Goal: Task Accomplishment & Management: Complete application form

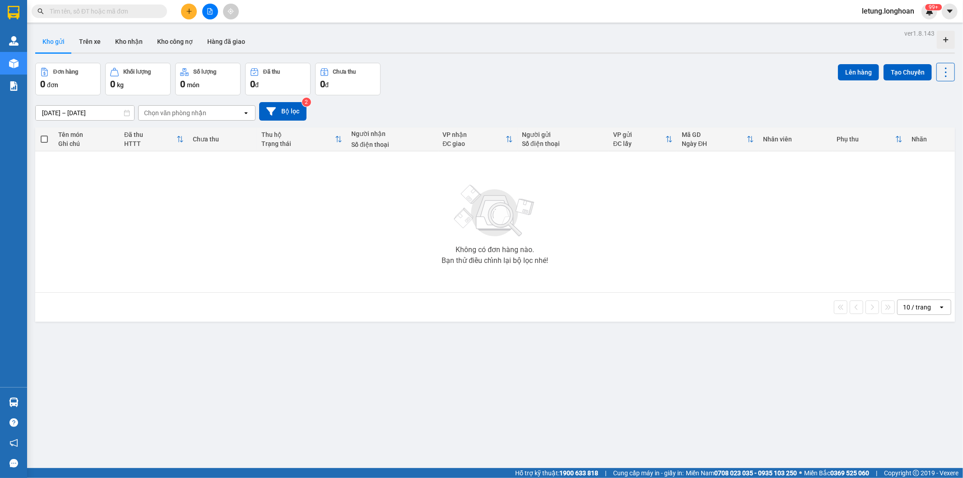
scroll to position [42, 0]
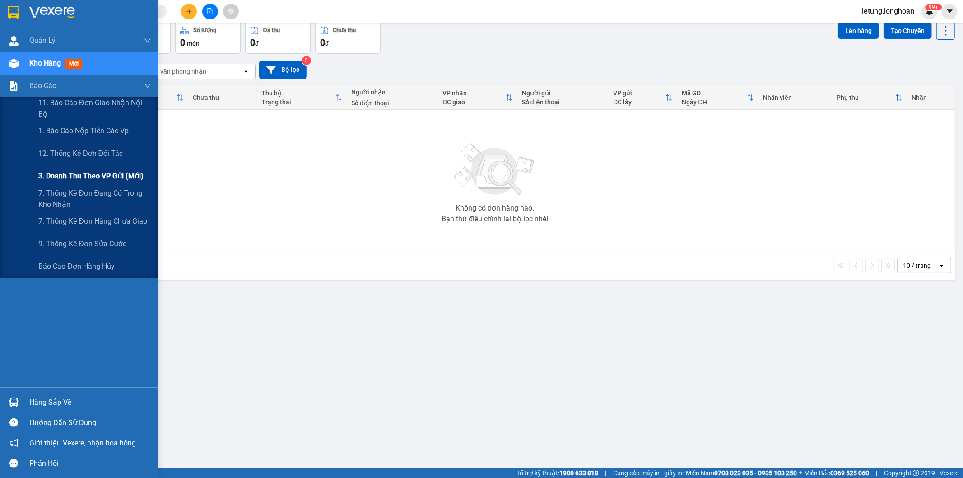
click at [100, 174] on span "3. Doanh Thu theo VP Gửi (mới)" at bounding box center [90, 175] width 105 height 11
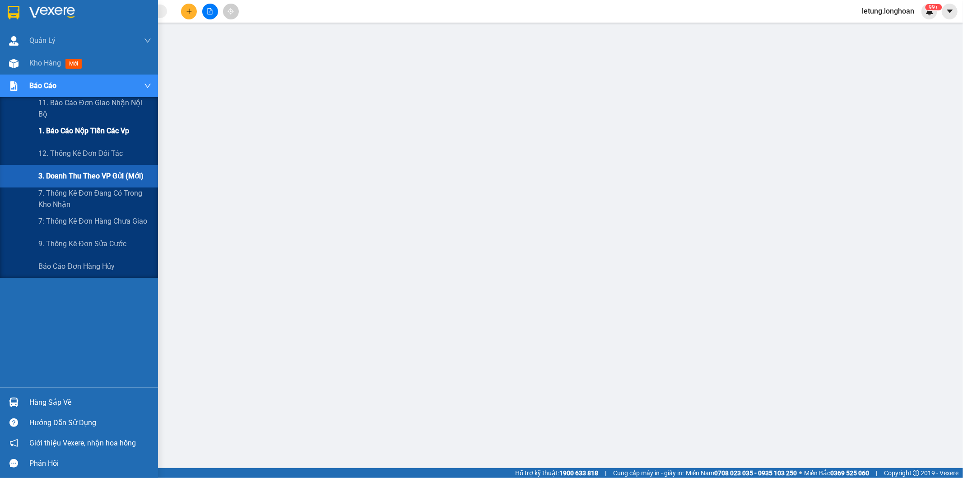
click at [70, 134] on span "1. Báo cáo nộp tiền các vp" at bounding box center [83, 130] width 91 height 11
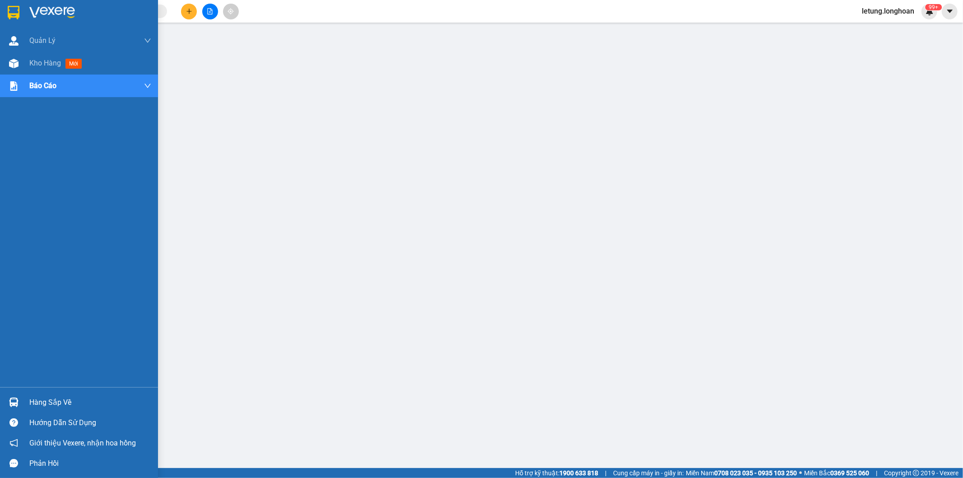
click at [11, 10] on img at bounding box center [14, 13] width 12 height 14
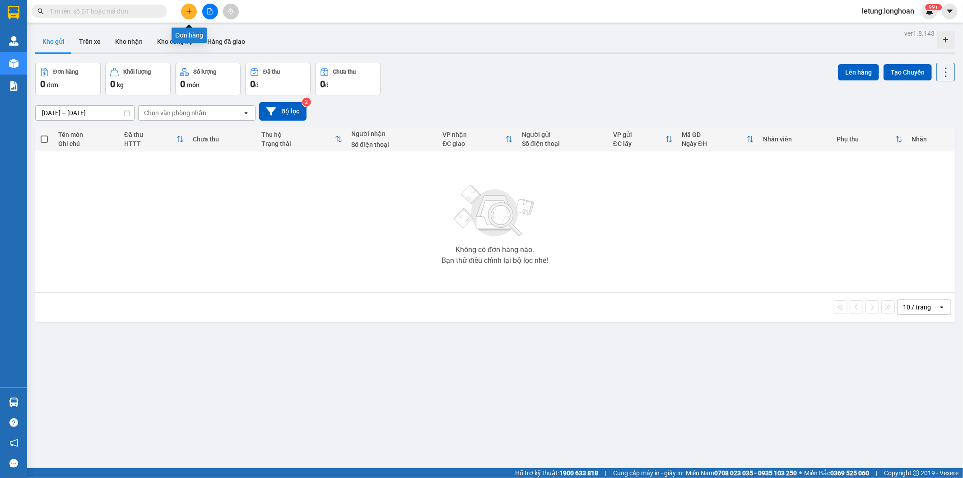
click at [190, 11] on icon "plus" at bounding box center [189, 11] width 5 height 0
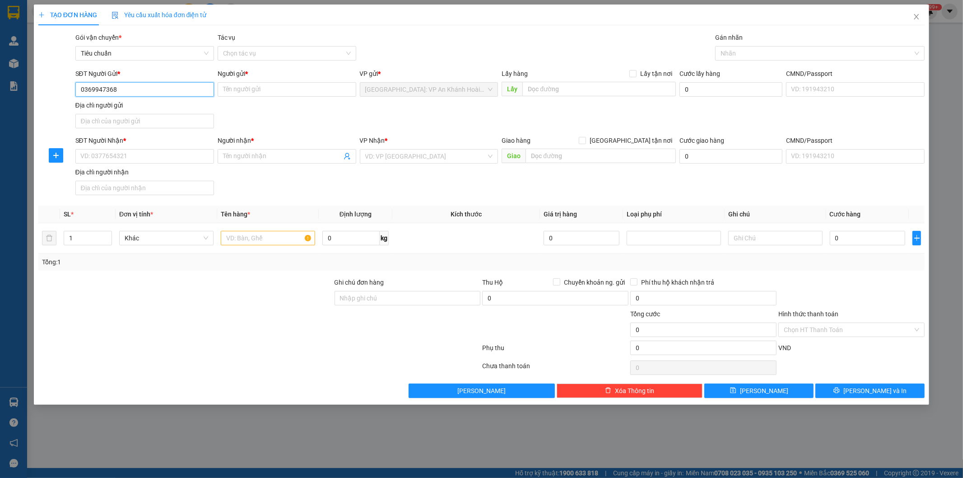
click at [161, 91] on input "0369947368" at bounding box center [144, 89] width 139 height 14
type input "0369947368"
click at [255, 94] on input "Người gửi *" at bounding box center [287, 89] width 139 height 14
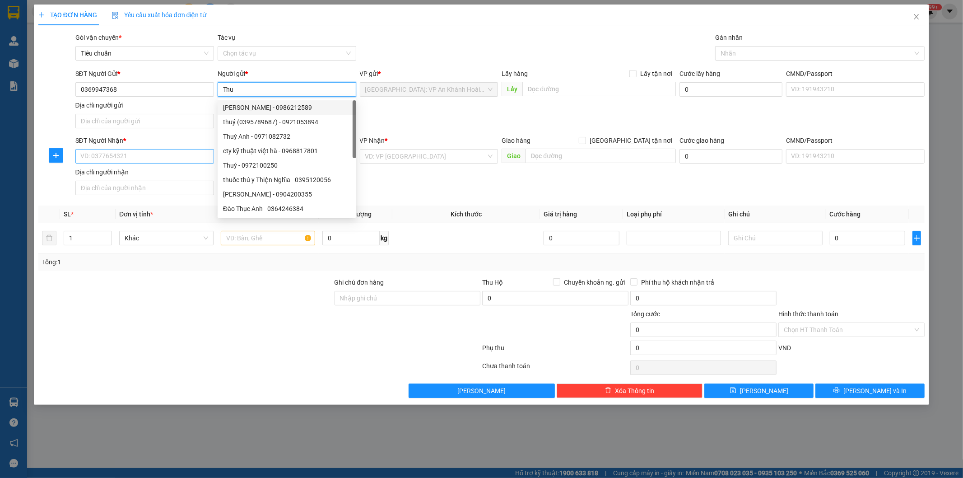
type input "Thu"
click at [154, 156] on input "SĐT Người Nhận *" at bounding box center [144, 156] width 139 height 14
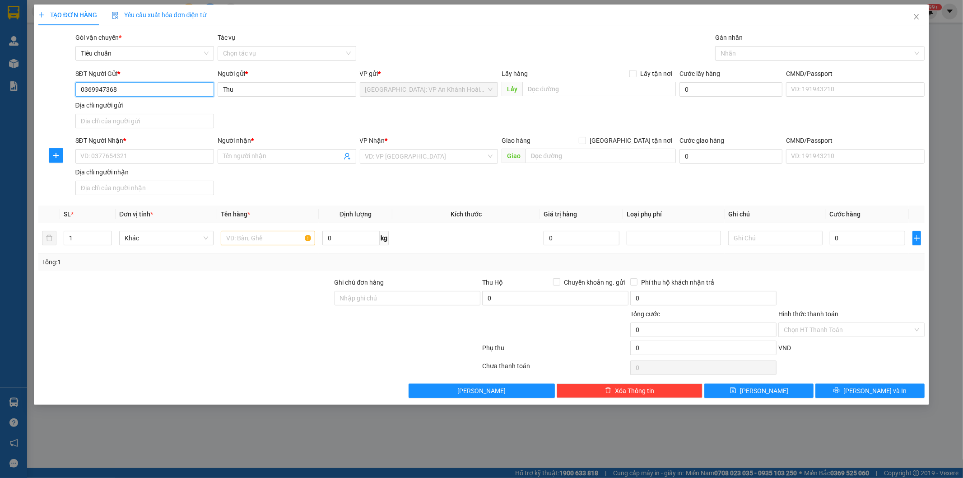
click at [129, 88] on input "0369947368" at bounding box center [144, 89] width 139 height 14
click at [128, 159] on input "SĐT Người Nhận *" at bounding box center [144, 156] width 139 height 14
paste input "0369947368"
type input "0369947368"
click at [261, 90] on input "Thu" at bounding box center [287, 89] width 139 height 14
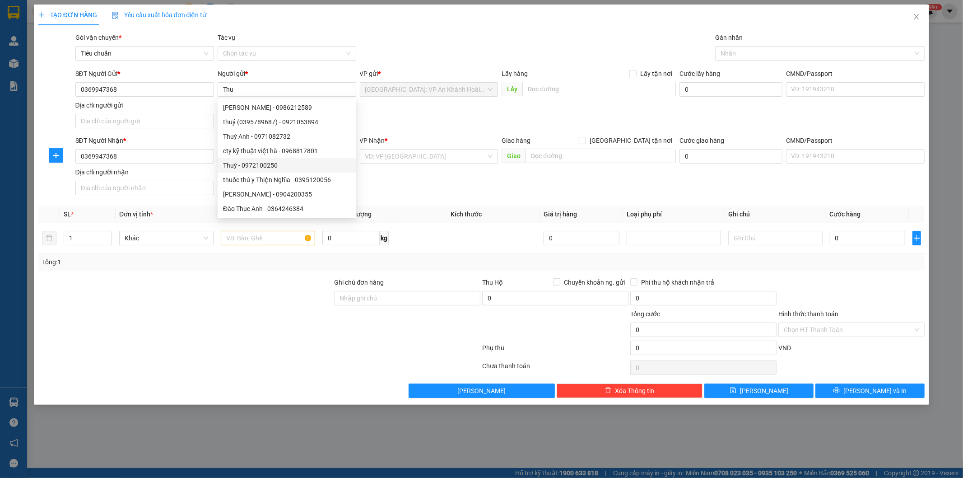
drag, startPoint x: 274, startPoint y: 317, endPoint x: 281, endPoint y: 309, distance: 9.9
click at [277, 315] on div at bounding box center [185, 325] width 296 height 32
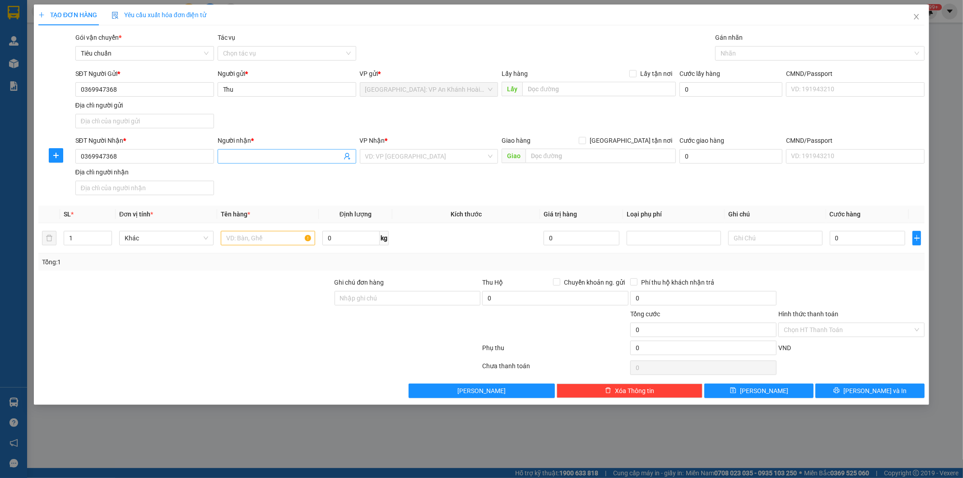
click at [274, 156] on input "Người nhận *" at bounding box center [282, 156] width 119 height 10
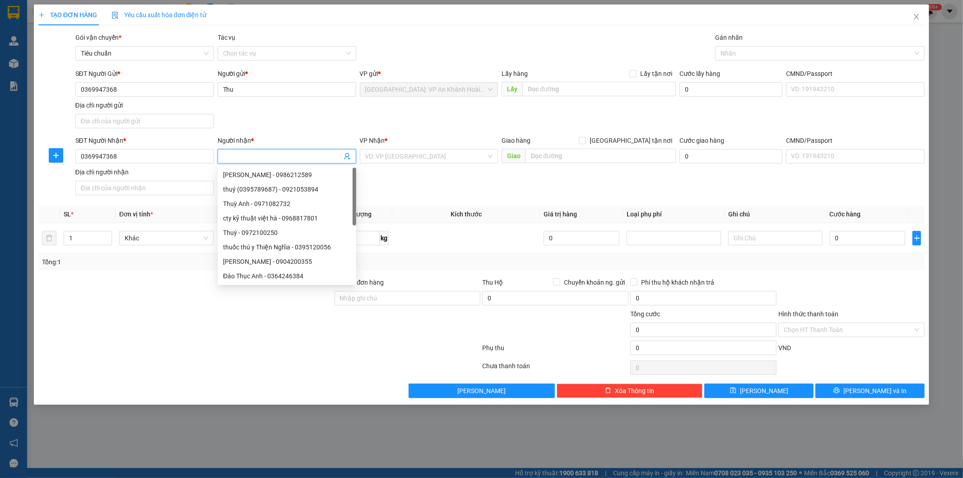
paste input "Thu"
type input "Thu"
click at [256, 96] on input "Thu" at bounding box center [287, 89] width 139 height 14
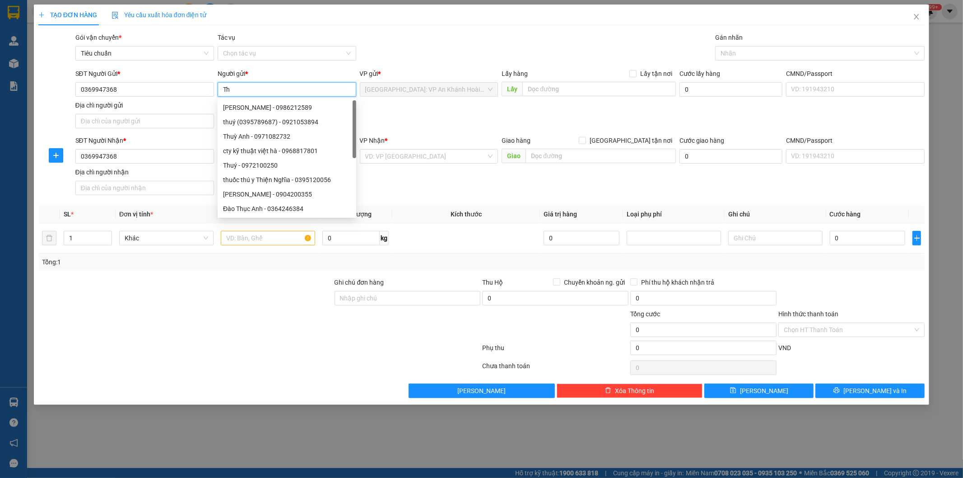
type input "T"
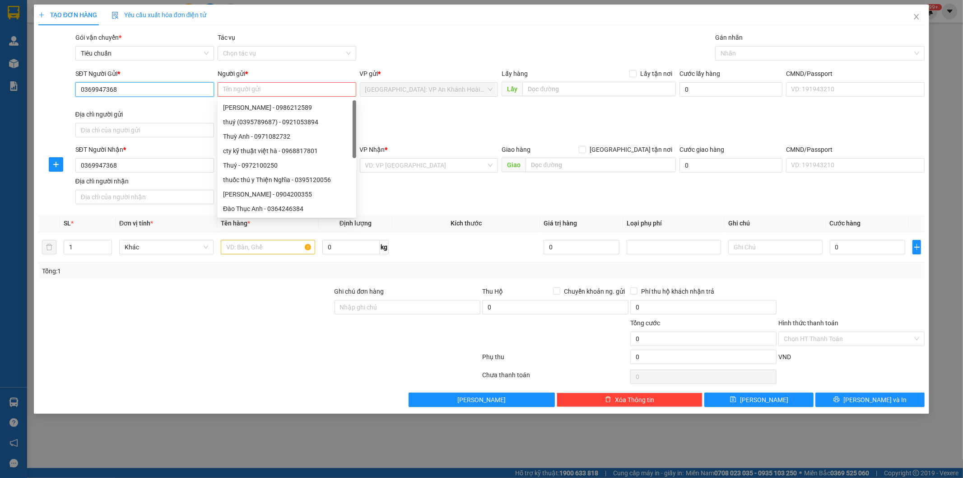
click at [178, 89] on input "0369947368" at bounding box center [144, 89] width 139 height 14
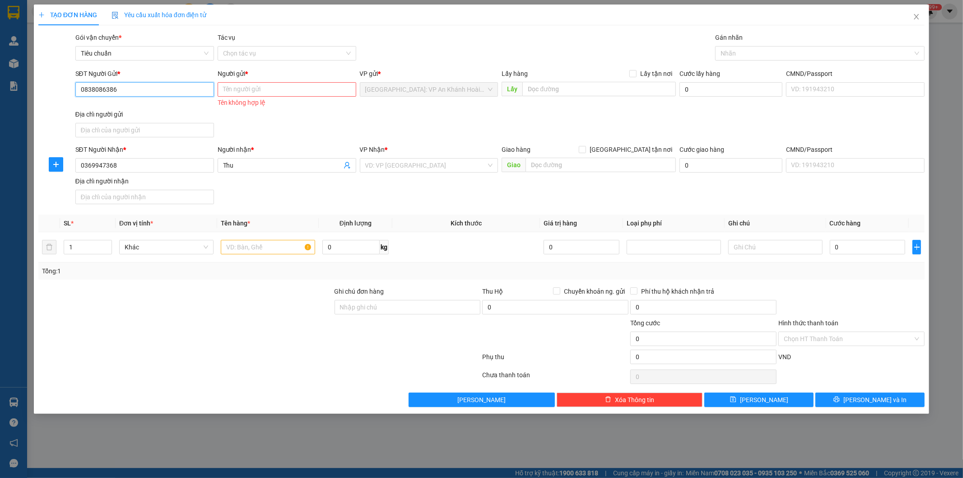
type input "0838086386"
click at [281, 92] on input "Người gửi *" at bounding box center [287, 89] width 139 height 14
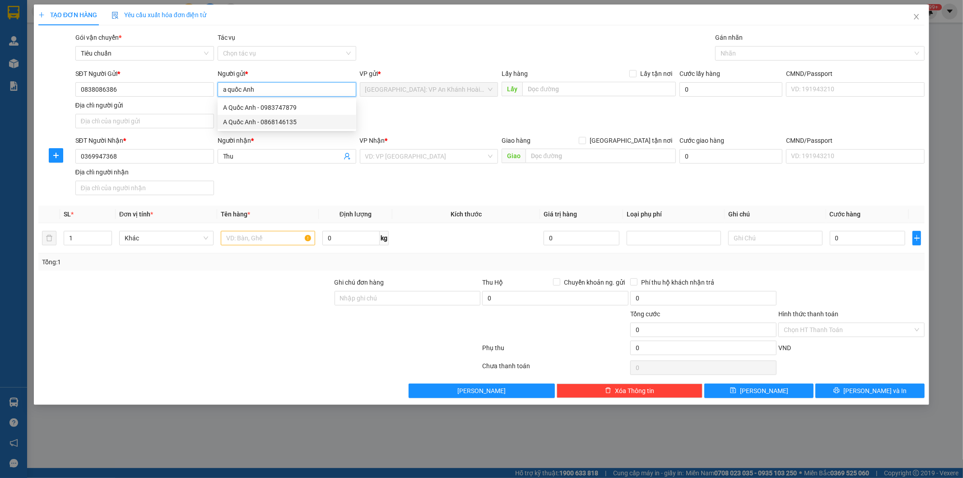
type input "a quốc Anh"
click at [291, 181] on div "SĐT Người Nhận * 0369947368 Người nhận * Thu VP Nhận * VD: VP [GEOGRAPHIC_DATA]…" at bounding box center [500, 166] width 853 height 63
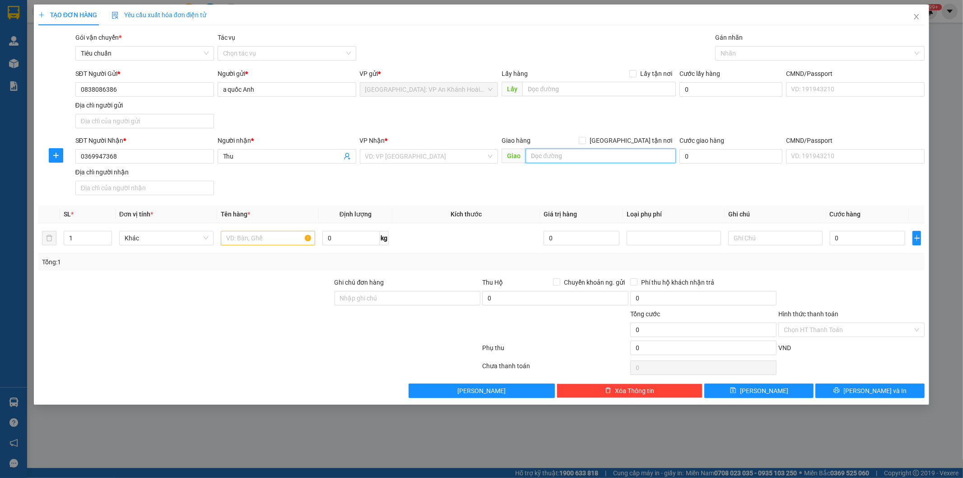
click at [556, 157] on input "text" at bounding box center [601, 156] width 150 height 14
click at [657, 157] on input "số 61C đường ven [GEOGRAPHIC_DATA]," at bounding box center [601, 156] width 150 height 14
type input "số 61C đường ven [GEOGRAPHIC_DATA], P. [GEOGRAPHIC_DATA][PERSON_NAME] [PERSON_N…"
click at [411, 162] on input "search" at bounding box center [425, 156] width 121 height 14
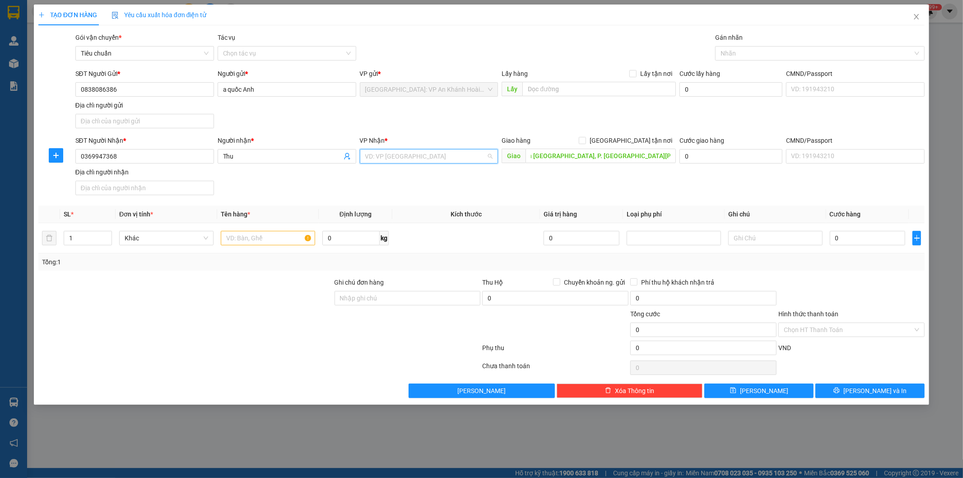
scroll to position [0, 0]
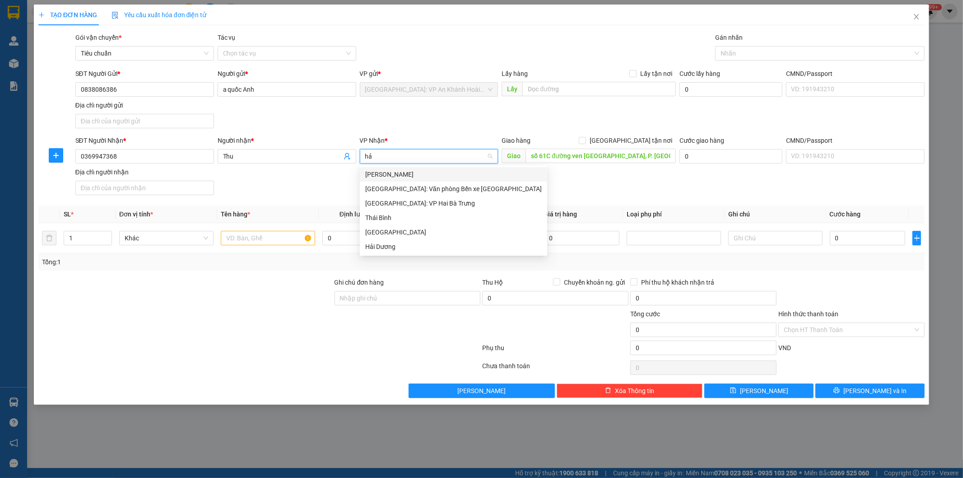
type input "hải"
click at [441, 187] on div "[GEOGRAPHIC_DATA]: Văn phòng Bến xe [GEOGRAPHIC_DATA]" at bounding box center [453, 189] width 177 height 10
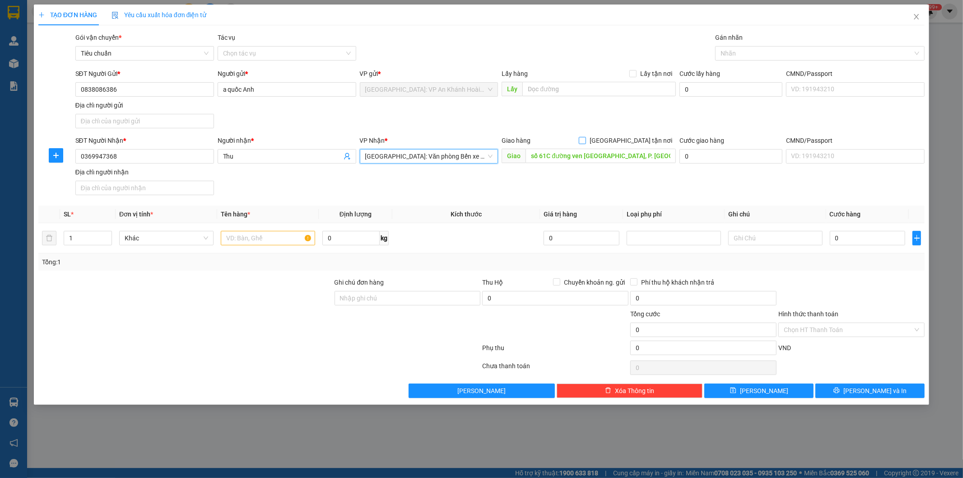
click at [585, 139] on input "[GEOGRAPHIC_DATA] tận nơi" at bounding box center [582, 140] width 6 height 6
checkbox input "true"
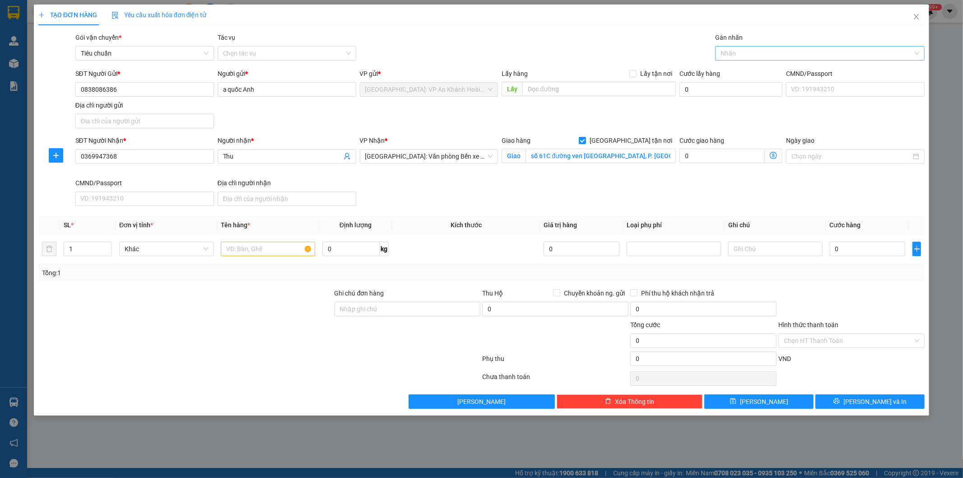
click at [743, 51] on div at bounding box center [816, 53] width 196 height 11
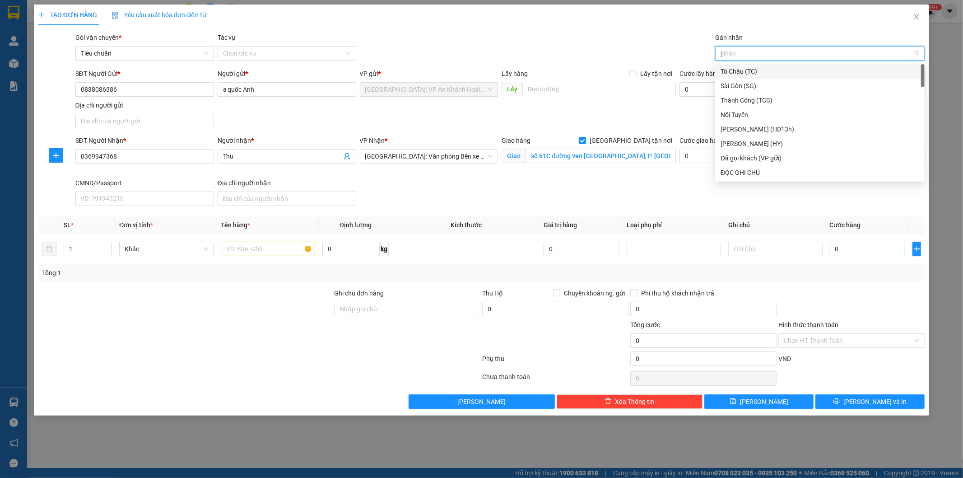
type input "gt"
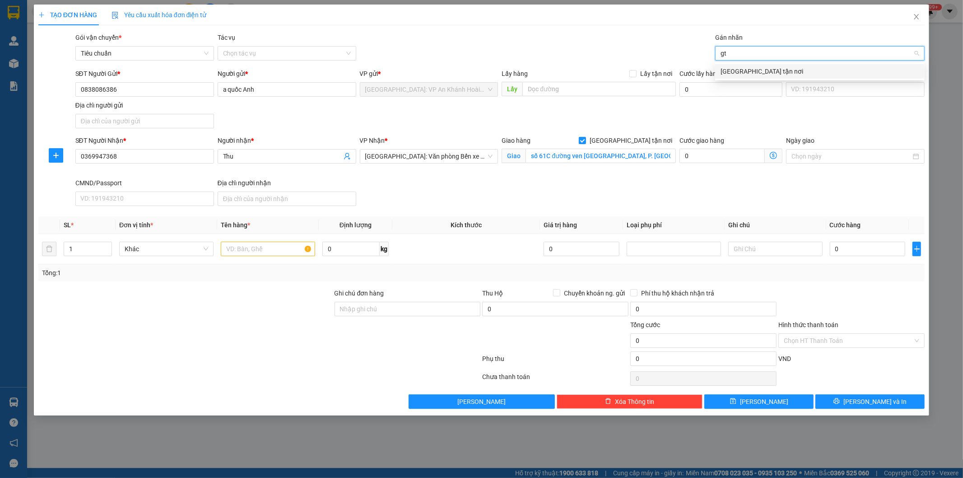
click at [735, 70] on div "[GEOGRAPHIC_DATA] tận nơi" at bounding box center [820, 71] width 199 height 10
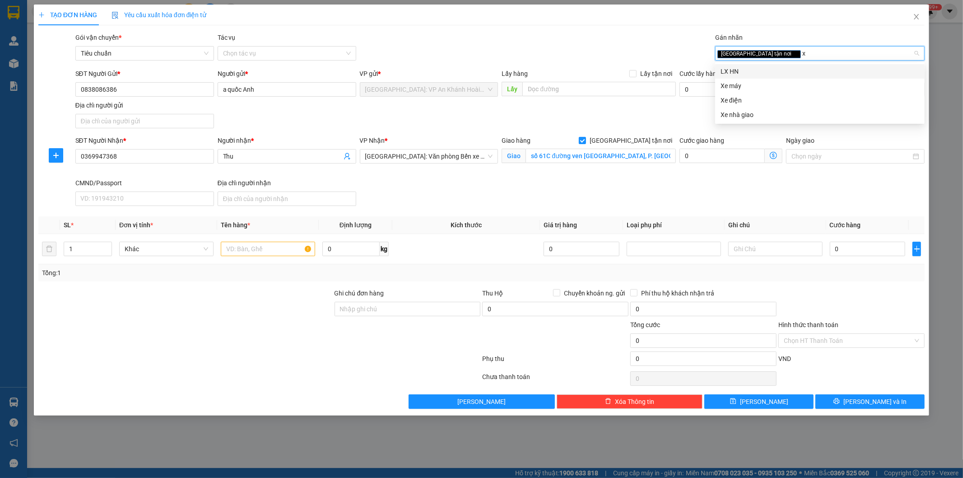
type input "xe"
click at [759, 70] on div "Xe máy" at bounding box center [820, 71] width 199 height 10
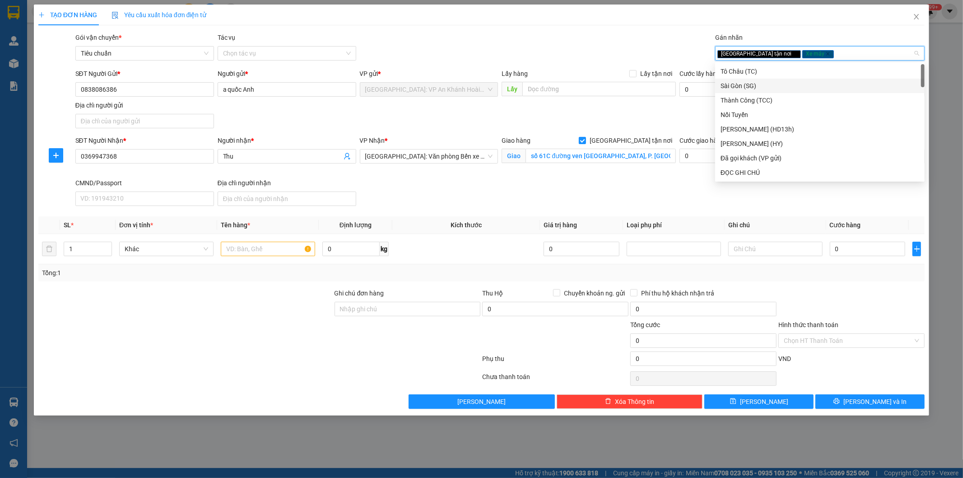
drag, startPoint x: 628, startPoint y: 101, endPoint x: 638, endPoint y: 80, distance: 22.8
click at [629, 103] on div "SĐT Người Gửi * 0838086386 Người gửi * a quốc Anh VP gửi * [GEOGRAPHIC_DATA]: V…" at bounding box center [500, 100] width 853 height 63
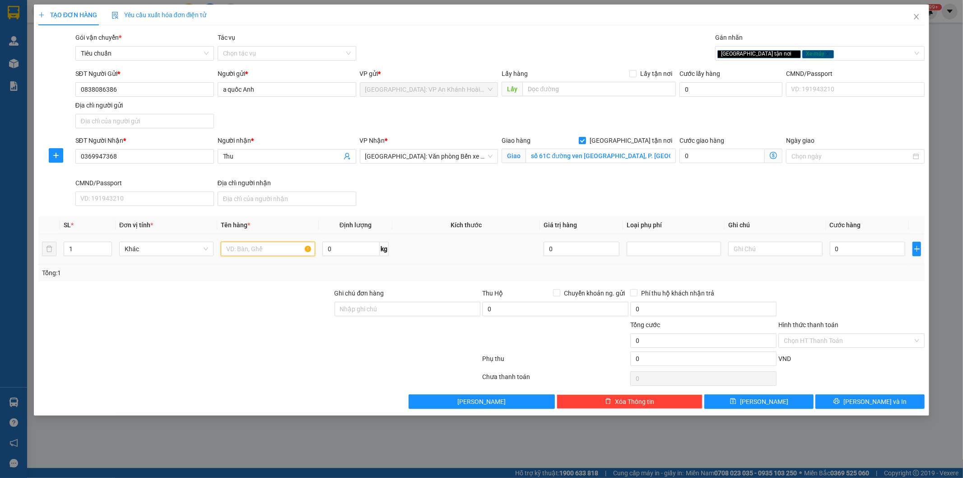
click at [251, 248] on input "text" at bounding box center [268, 249] width 94 height 14
drag, startPoint x: 298, startPoint y: 252, endPoint x: 312, endPoint y: 294, distance: 44.6
click at [298, 252] on input "1 xe máy BKS 15B3 - 665." at bounding box center [268, 249] width 94 height 14
type input "1 xe máy BKS 15B3 - 665.99"
click at [267, 366] on div at bounding box center [259, 360] width 444 height 18
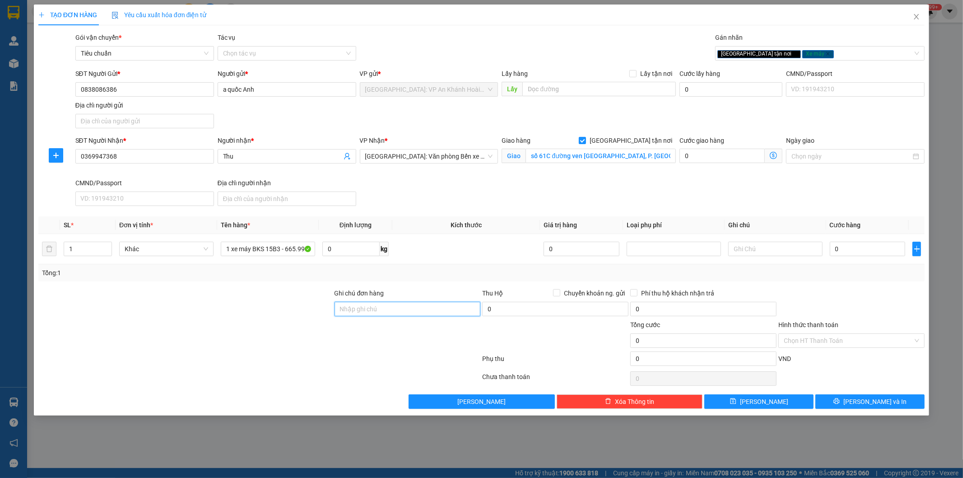
click at [394, 308] on input "Ghi chú đơn hàng" at bounding box center [408, 309] width 146 height 14
type input "1 chìa khóa (remote) quấn tay lái, gương để trong cốp xe"
click at [377, 358] on div at bounding box center [259, 360] width 444 height 18
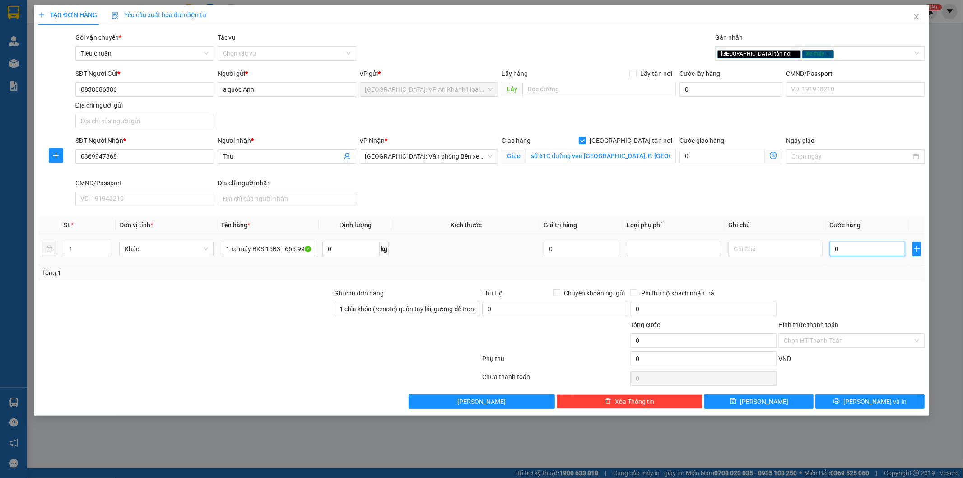
click at [854, 253] on input "0" at bounding box center [868, 249] width 76 height 14
type input "3"
type input "32"
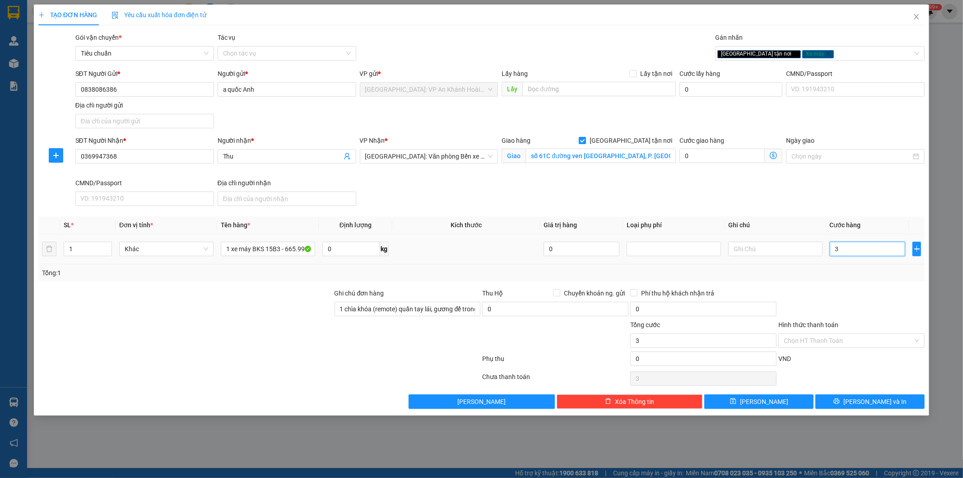
type input "32"
type input "320"
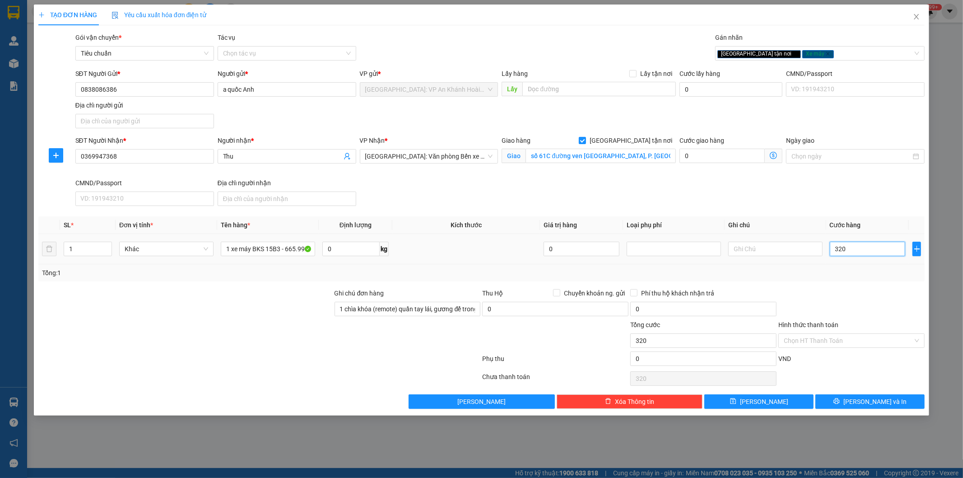
type input "3.200"
type input "32.000"
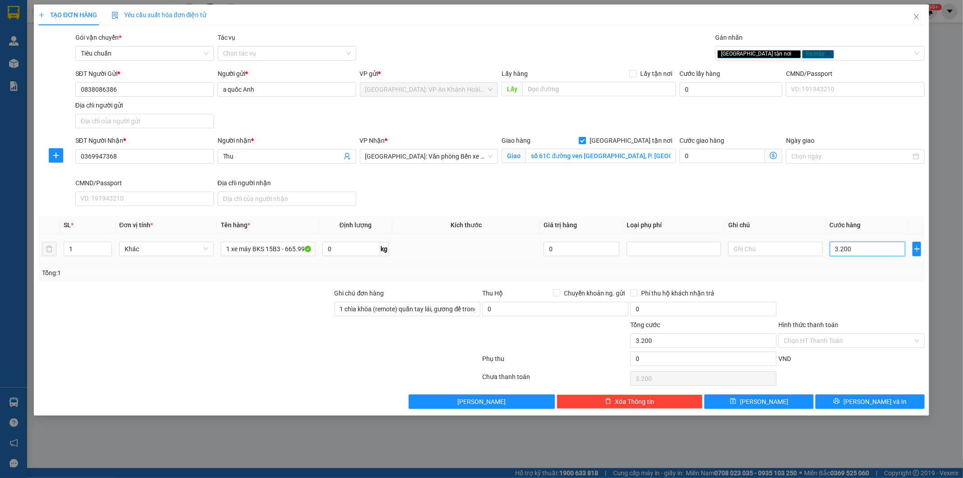
type input "32.000"
type input "320.000"
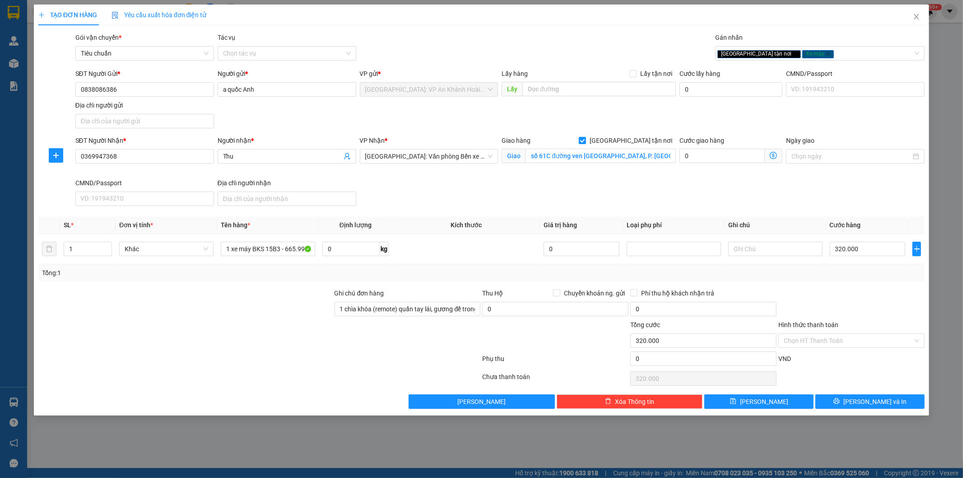
click at [836, 297] on div at bounding box center [852, 304] width 148 height 32
click at [813, 339] on input "Hình thức thanh toán" at bounding box center [848, 341] width 129 height 14
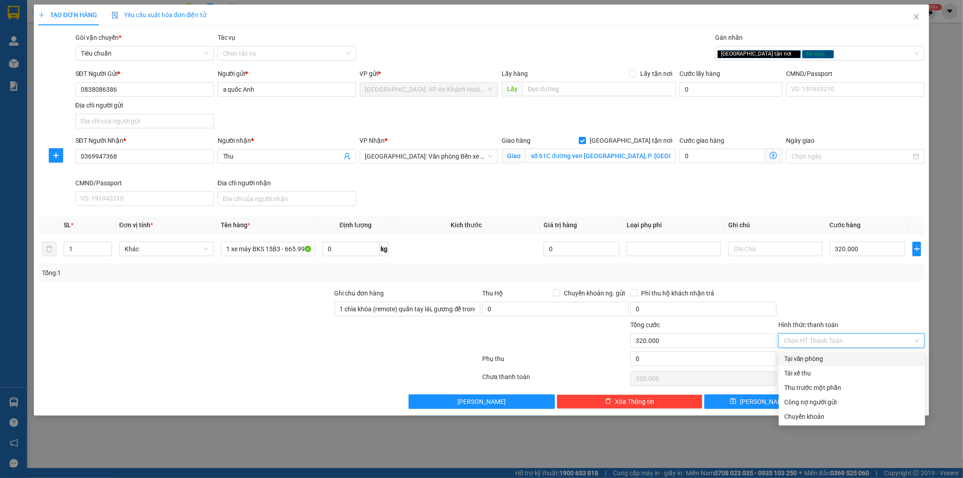
click at [814, 361] on div "Tại văn phòng" at bounding box center [851, 359] width 135 height 10
type input "0"
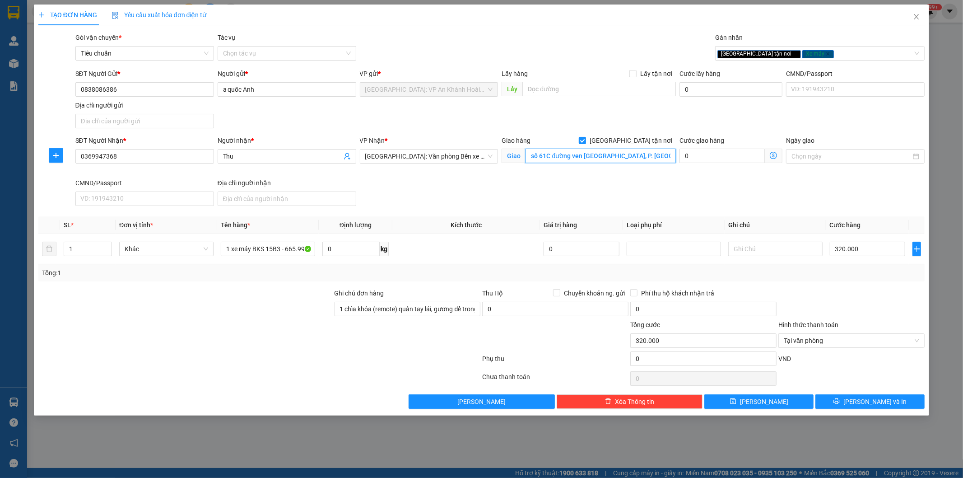
click at [621, 151] on input "số 61C đường ven [GEOGRAPHIC_DATA], P. [GEOGRAPHIC_DATA][PERSON_NAME] [PERSON_N…" at bounding box center [601, 156] width 150 height 14
click at [233, 320] on div at bounding box center [185, 336] width 296 height 32
click at [895, 401] on button "[PERSON_NAME] và In" at bounding box center [870, 401] width 109 height 14
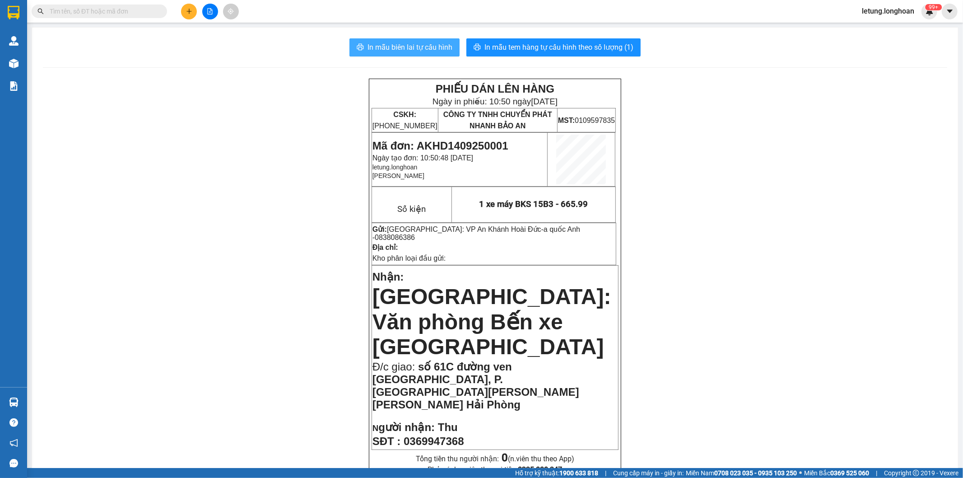
click at [409, 44] on span "In mẫu biên lai tự cấu hình" at bounding box center [410, 47] width 85 height 11
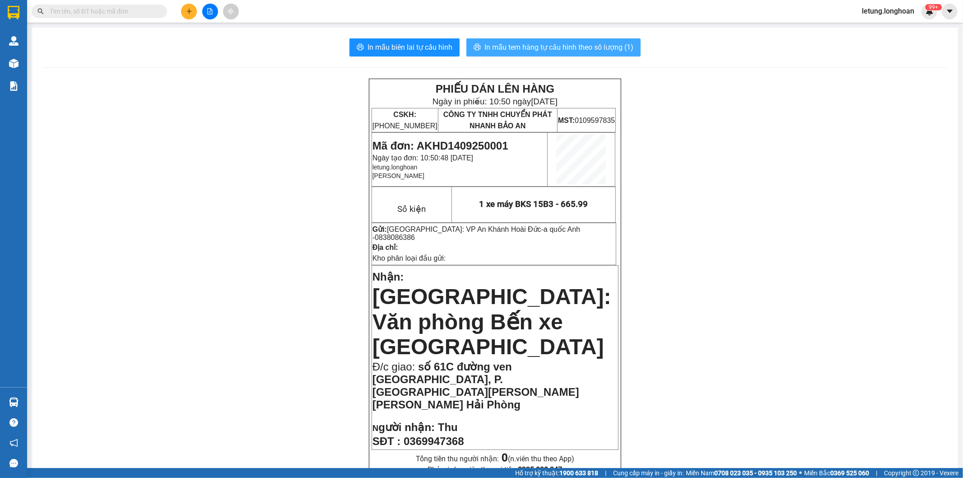
click at [575, 42] on span "In mẫu tem hàng tự cấu hình theo số lượng (1)" at bounding box center [559, 47] width 149 height 11
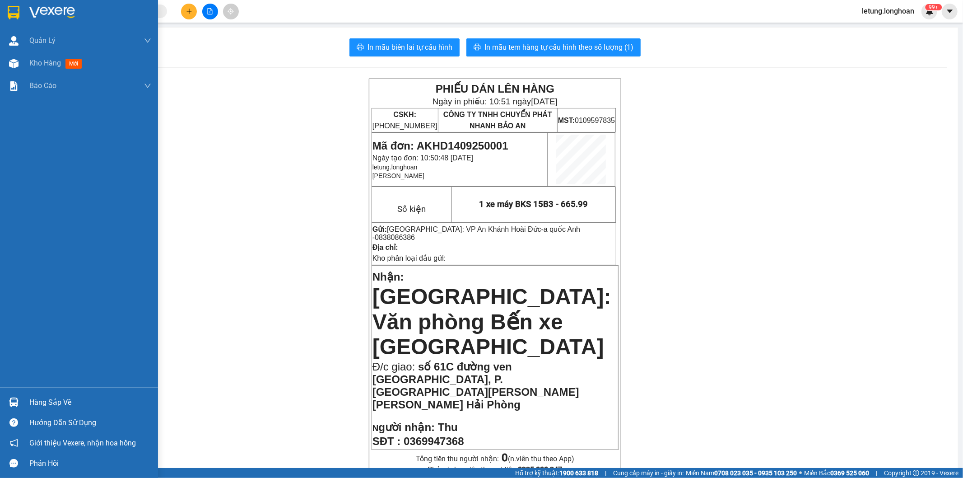
click at [16, 9] on img at bounding box center [14, 13] width 12 height 14
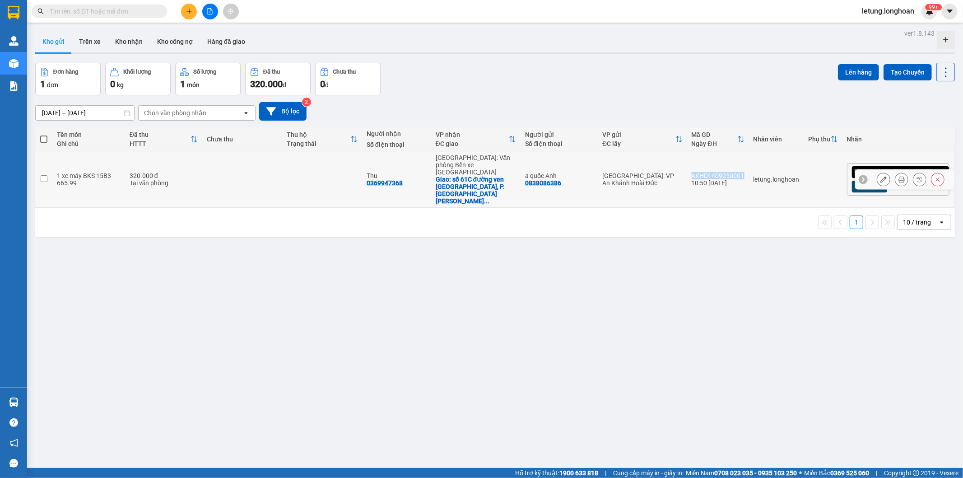
drag, startPoint x: 786, startPoint y: 163, endPoint x: 734, endPoint y: 164, distance: 51.5
click at [734, 164] on td "AKHD1409250001 10:50 [DATE]" at bounding box center [718, 179] width 62 height 56
checkbox input "true"
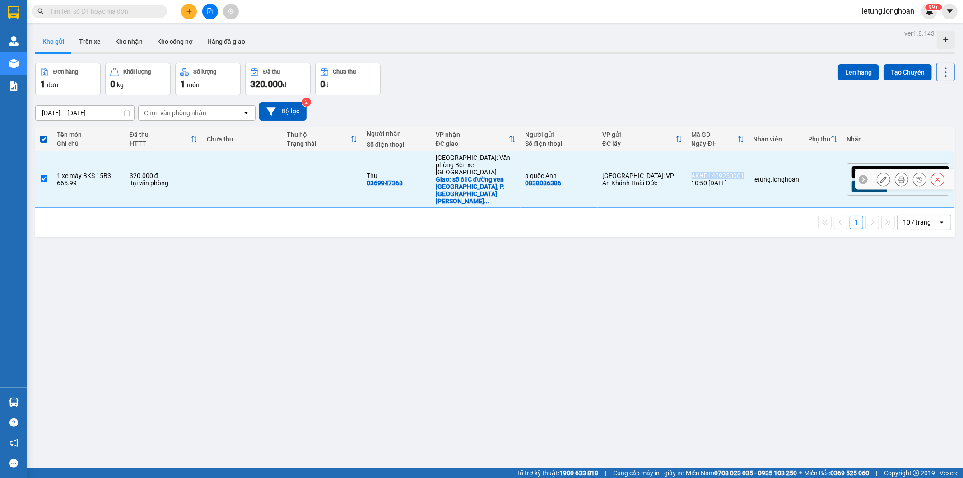
copy div "AKHD1409250001"
click at [304, 299] on div "ver 1.8.143 Kho gửi Trên xe Kho nhận Kho công nợ Hàng đã giao Đơn hàng 1 đơn Kh…" at bounding box center [495, 266] width 927 height 478
